Goal: Information Seeking & Learning: Learn about a topic

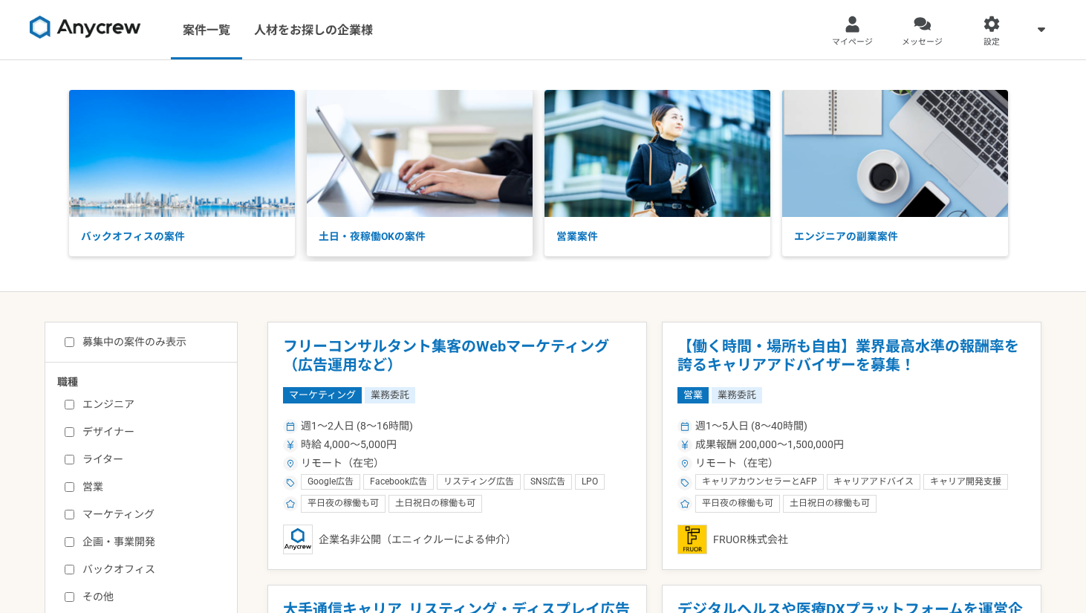
click at [353, 145] on img at bounding box center [420, 153] width 226 height 127
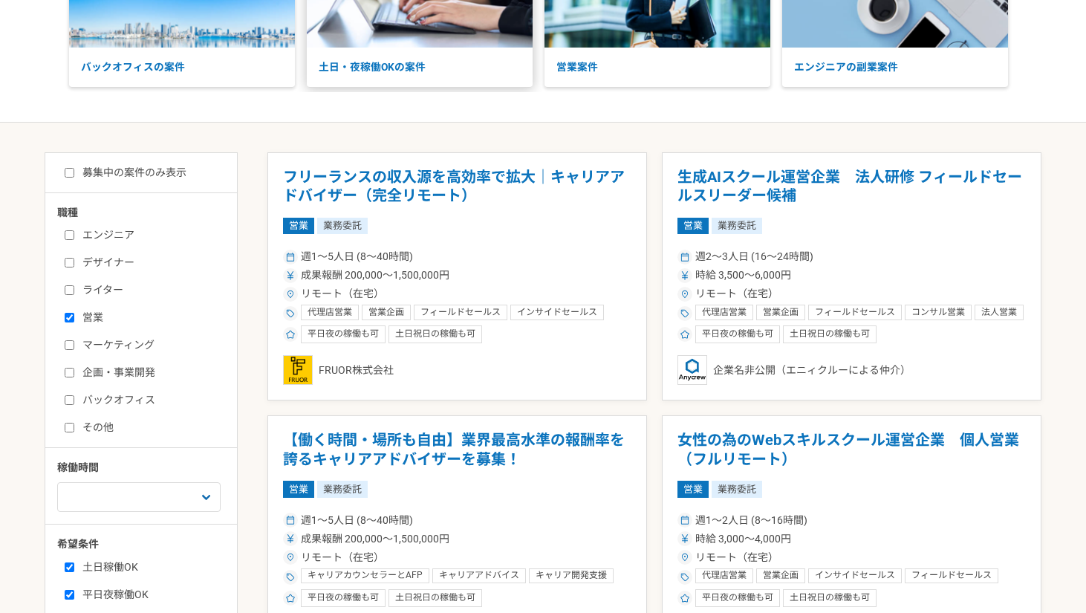
scroll to position [217, 0]
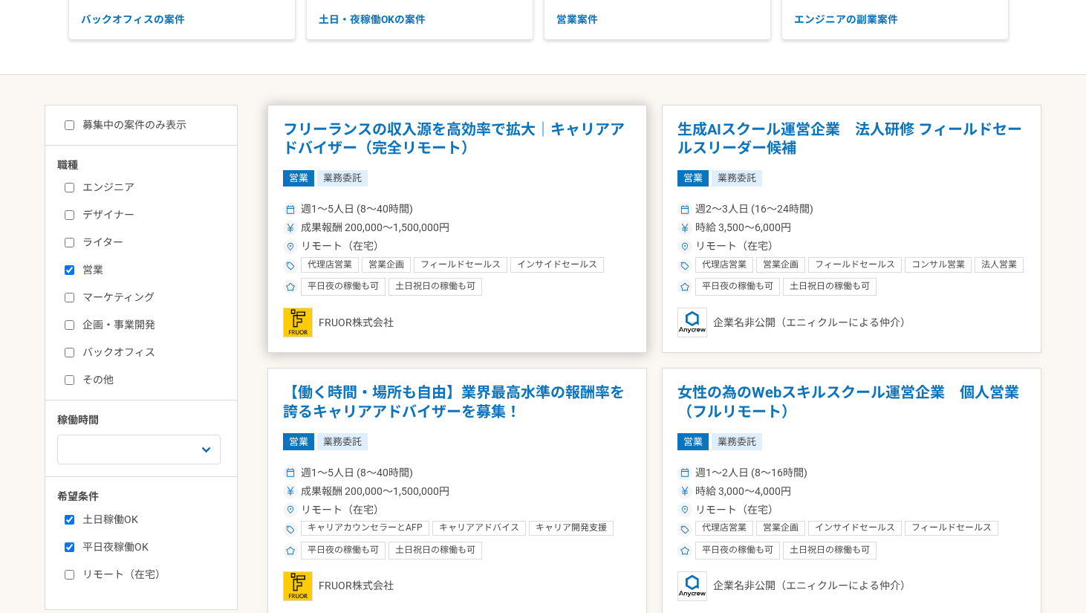
click at [413, 164] on article "フリーランスの収入源を高効率で拡大｜キャリアアドバイザー（完全リモート） 営業 業務委託 週1〜5人日 (8〜40時間) 成果報酬 200,000〜1,500…" at bounding box center [457, 229] width 380 height 249
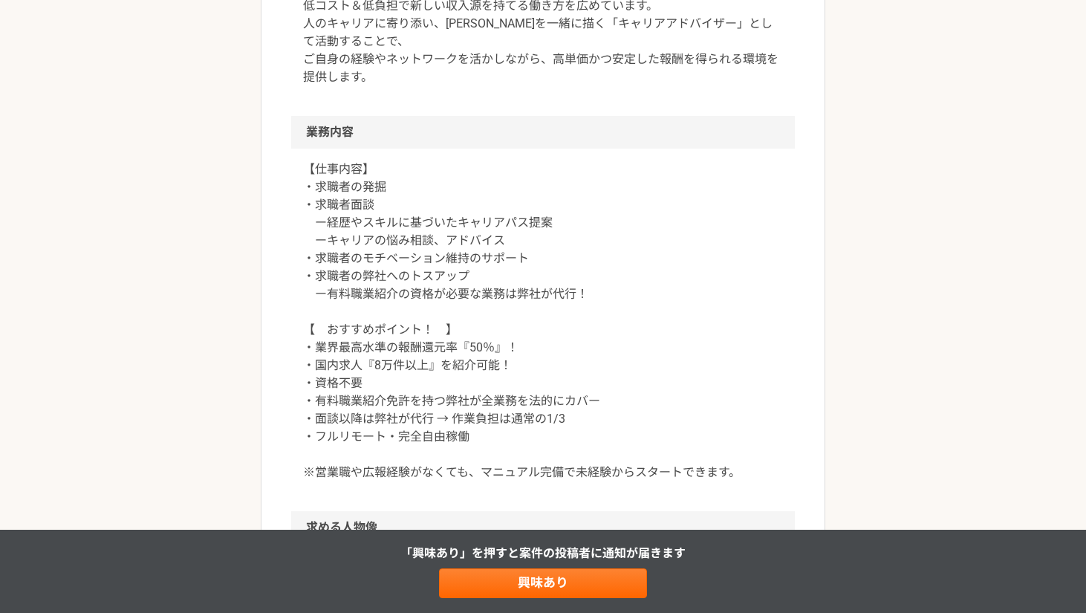
scroll to position [504, 0]
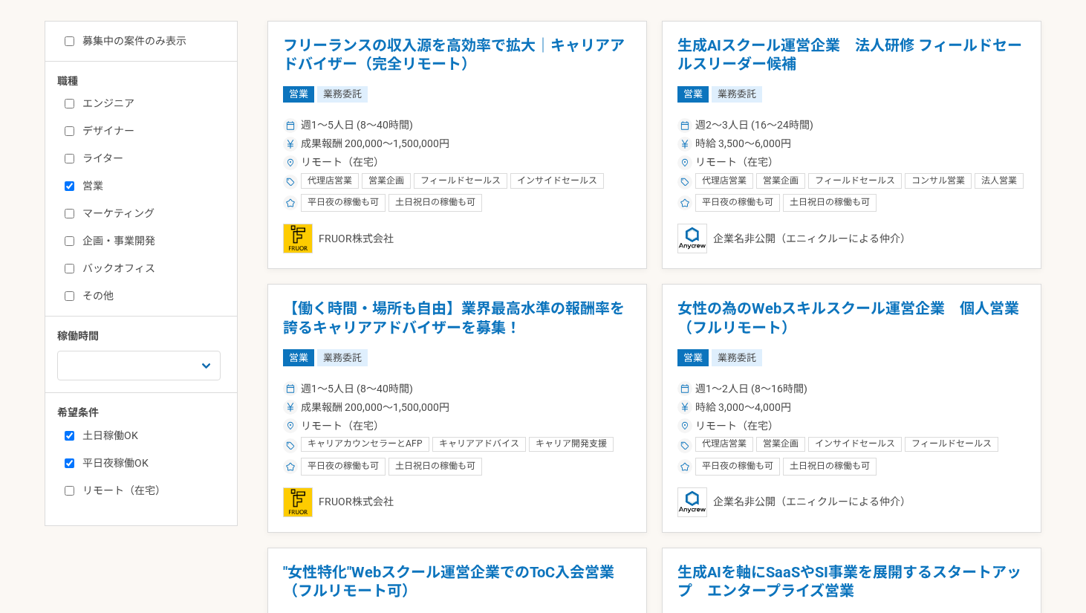
scroll to position [296, 0]
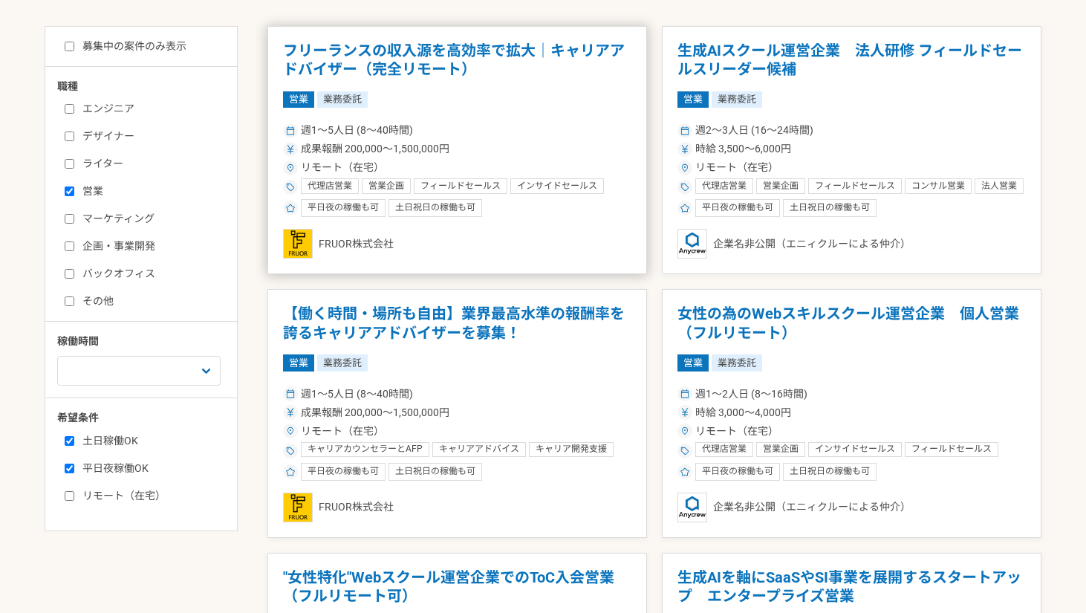
click at [431, 156] on span "成果報酬 200,000〜1,500,000円" at bounding box center [375, 149] width 149 height 16
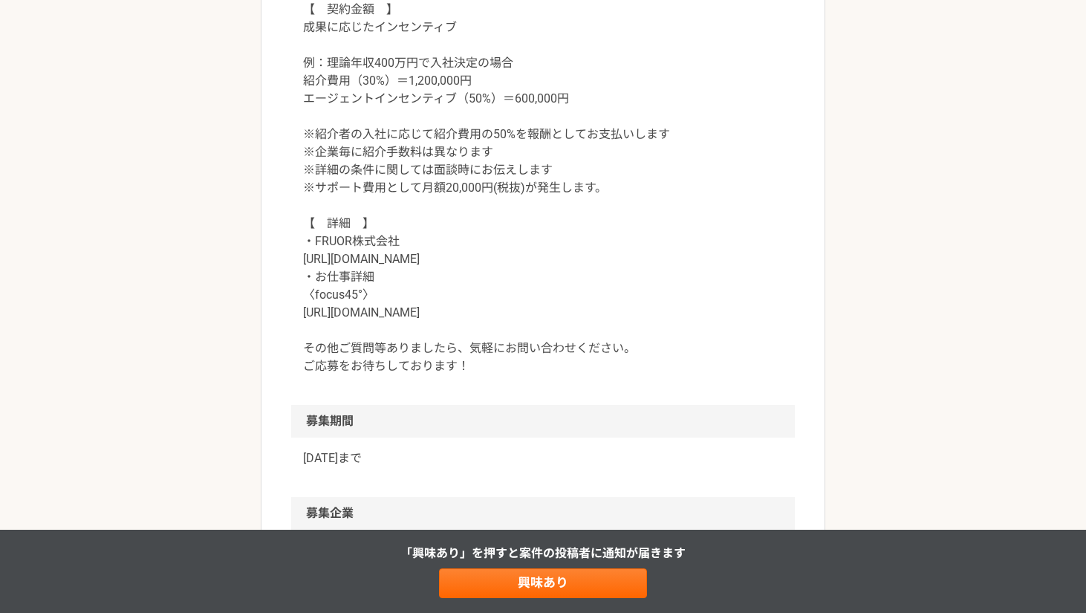
scroll to position [1459, 0]
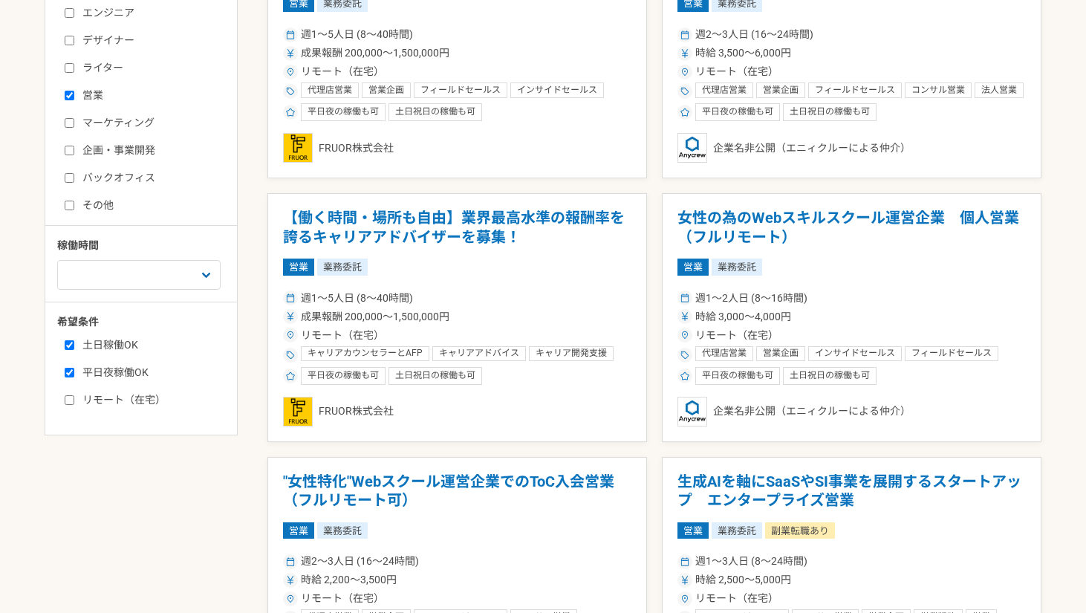
scroll to position [416, 0]
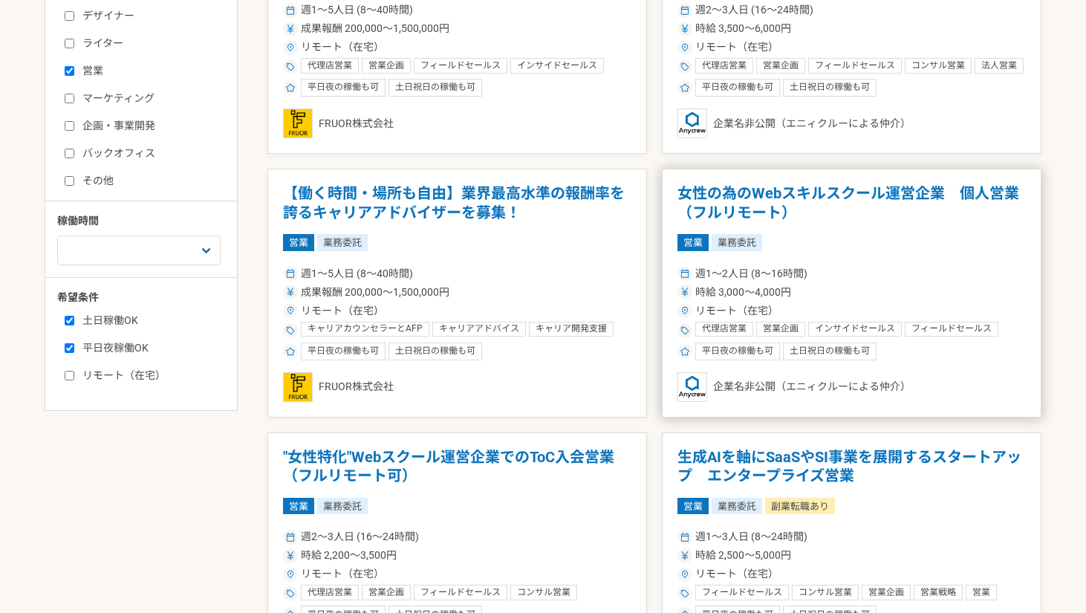
click at [714, 234] on span "業務委託" at bounding box center [737, 242] width 51 height 16
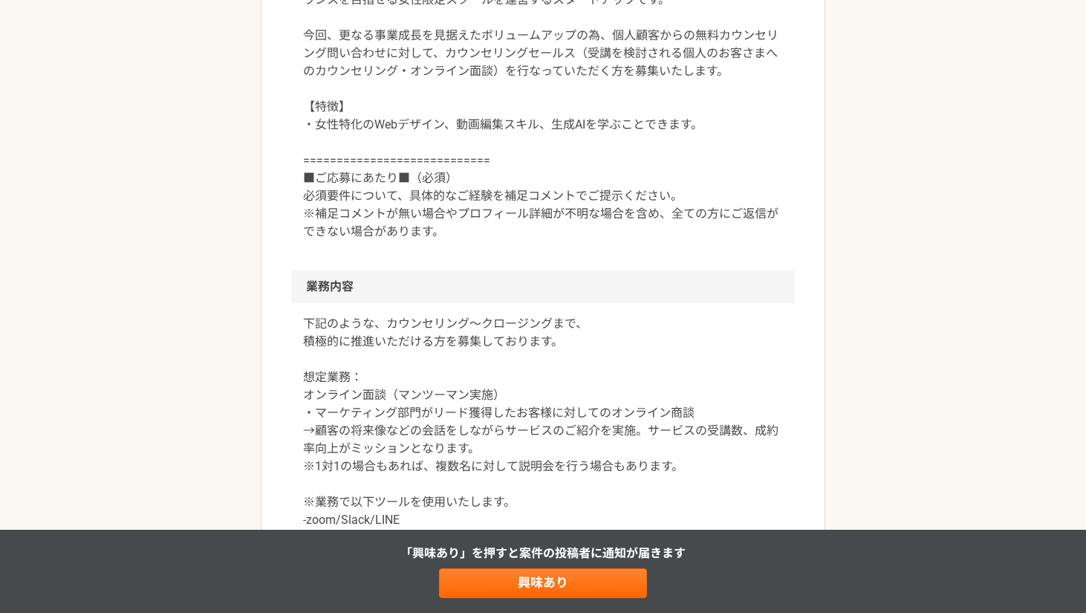
scroll to position [644, 0]
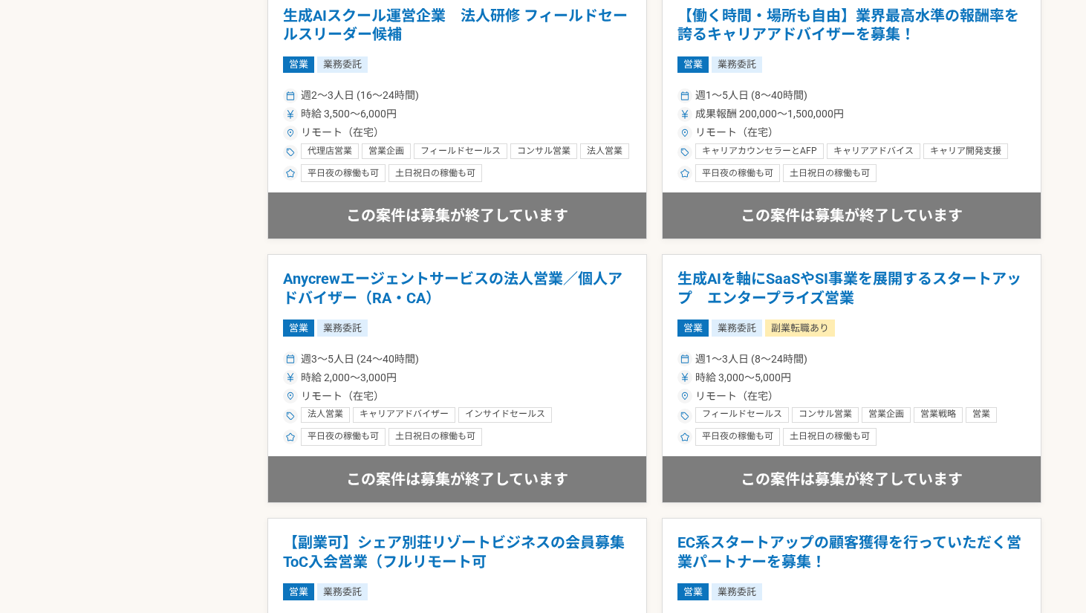
scroll to position [1816, 0]
